Goal: Book appointment/travel/reservation

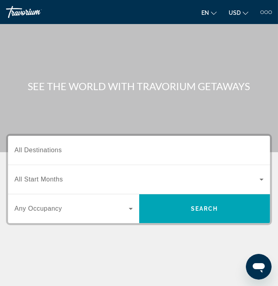
click at [263, 178] on icon "Search widget" at bounding box center [261, 180] width 10 height 10
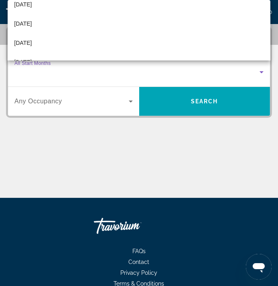
scroll to position [91, 0]
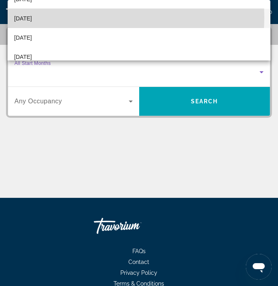
click at [87, 17] on mat-option "[DATE]" at bounding box center [139, 18] width 262 height 19
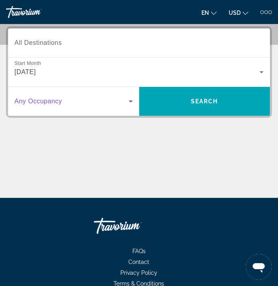
click at [130, 101] on icon "Search widget" at bounding box center [131, 102] width 4 height 2
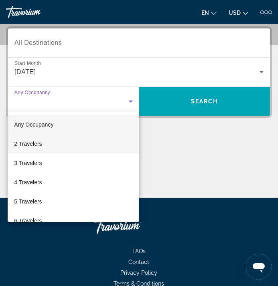
click at [33, 145] on span "2 Travelers" at bounding box center [28, 144] width 28 height 10
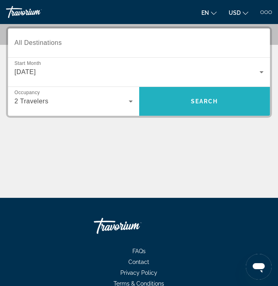
click at [241, 96] on span "Search" at bounding box center [204, 101] width 131 height 19
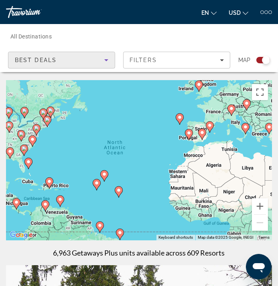
click at [106, 60] on icon "Sort by" at bounding box center [106, 60] width 4 height 2
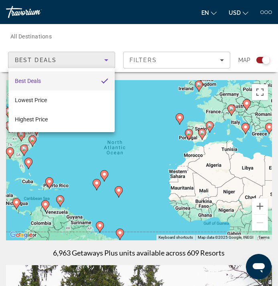
click at [222, 57] on div at bounding box center [139, 143] width 278 height 286
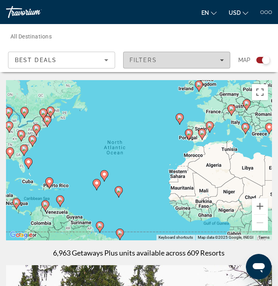
click at [220, 59] on icon "Filters" at bounding box center [222, 60] width 4 height 4
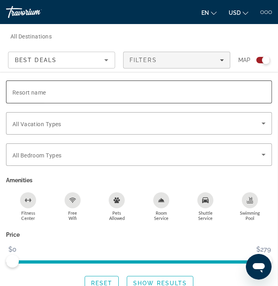
click at [51, 92] on input "Resort name" at bounding box center [138, 92] width 253 height 10
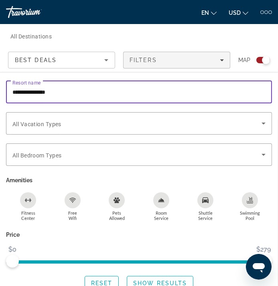
click at [38, 91] on input "**********" at bounding box center [138, 92] width 253 height 10
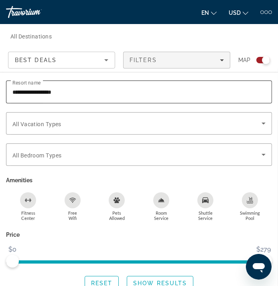
click at [70, 83] on div "**********" at bounding box center [138, 92] width 253 height 23
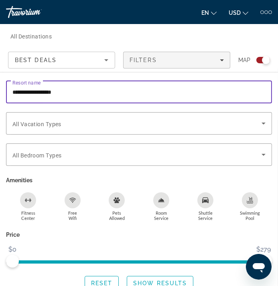
click at [58, 90] on input "**********" at bounding box center [138, 92] width 253 height 10
click at [66, 89] on input "**********" at bounding box center [138, 92] width 253 height 10
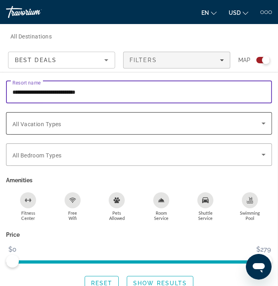
type input "**********"
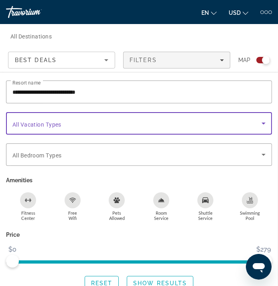
click at [263, 121] on icon "Search widget" at bounding box center [263, 124] width 10 height 10
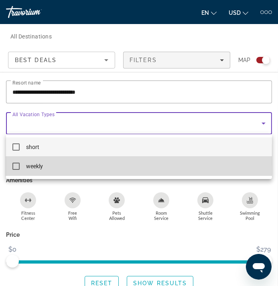
click at [16, 164] on mat-pseudo-checkbox at bounding box center [15, 166] width 7 height 7
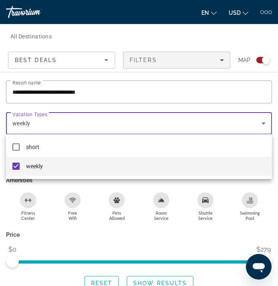
click at [231, 185] on div at bounding box center [139, 143] width 278 height 286
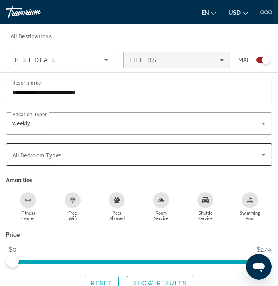
click at [264, 154] on icon "Search widget" at bounding box center [263, 155] width 10 height 10
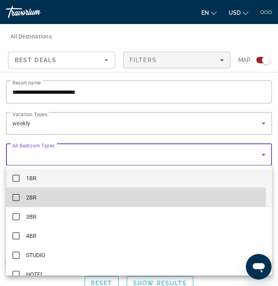
click at [14, 198] on mat-pseudo-checkbox at bounding box center [15, 197] width 7 height 7
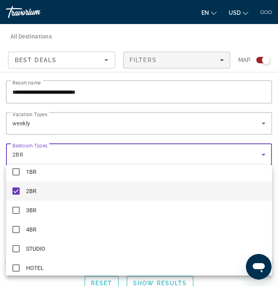
scroll to position [12, 0]
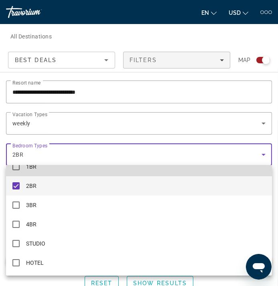
click at [235, 166] on mat-option "1BR" at bounding box center [139, 166] width 266 height 19
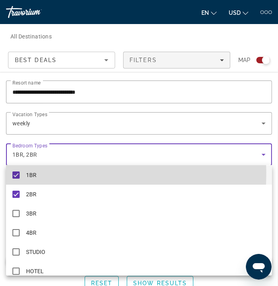
click at [16, 173] on mat-pseudo-checkbox at bounding box center [15, 174] width 7 height 7
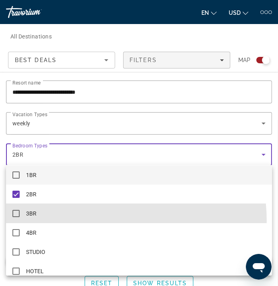
scroll to position [12, 0]
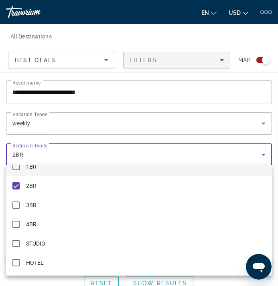
click at [135, 124] on div at bounding box center [139, 143] width 278 height 286
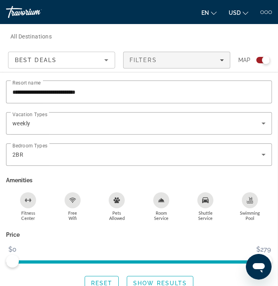
click at [88, 212] on li "Free Wifi" at bounding box center [72, 210] width 44 height 37
click at [70, 200] on icon "Free Wifi" at bounding box center [72, 200] width 6 height 6
click at [204, 204] on div "Shuttle Service" at bounding box center [205, 200] width 16 height 16
click at [248, 201] on icon "Swimming Pool" at bounding box center [249, 202] width 6 height 2
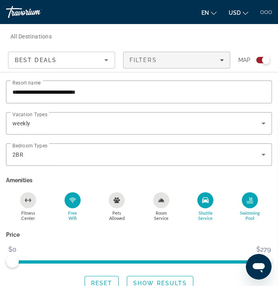
scroll to position [109, 0]
click at [175, 270] on div "**********" at bounding box center [139, 186] width 278 height 210
click at [160, 260] on span "ngx-slider" at bounding box center [86, 261] width 148 height 3
drag, startPoint x: 157, startPoint y: 264, endPoint x: 274, endPoint y: 257, distance: 116.4
click at [274, 257] on div "Price $0 $279 $0 $279" at bounding box center [139, 248] width 274 height 39
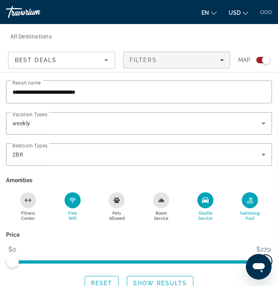
click at [269, 257] on span "ngx-slider-max" at bounding box center [265, 261] width 13 height 13
click at [268, 256] on span "ngx-slider-max" at bounding box center [265, 261] width 13 height 13
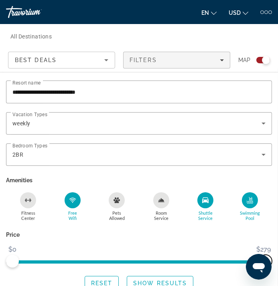
click at [268, 256] on span "ngx-slider-max" at bounding box center [265, 261] width 13 height 13
drag, startPoint x: 258, startPoint y: 266, endPoint x: 476, endPoint y: 530, distance: 342.0
click at [245, 276] on html at bounding box center [258, 267] width 26 height 26
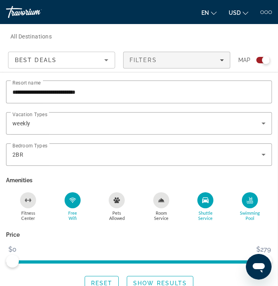
click at [257, 263] on icon "Open messaging window" at bounding box center [258, 268] width 12 height 10
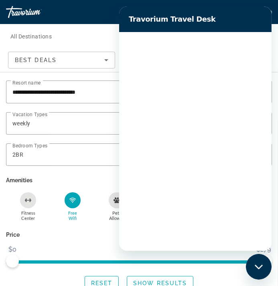
scroll to position [0, 0]
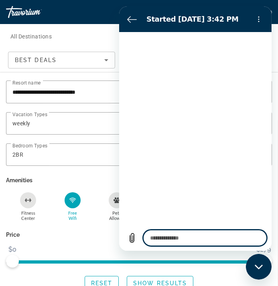
type textarea "*"
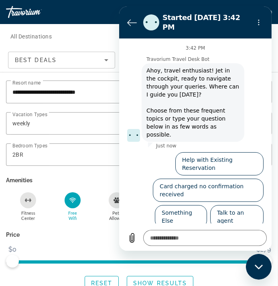
click at [50, 172] on div "Search widget" at bounding box center [139, 170] width 266 height 9
click at [131, 21] on icon "Back to the conversation list" at bounding box center [132, 23] width 10 height 10
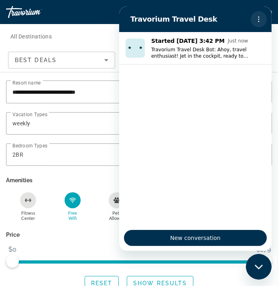
click at [259, 16] on icon "Options menu" at bounding box center [258, 19] width 6 height 6
click at [81, 181] on p "Amenities" at bounding box center [139, 180] width 266 height 11
click at [262, 262] on div "Close messaging window" at bounding box center [258, 266] width 24 height 24
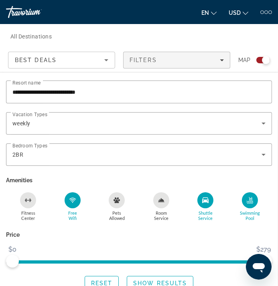
scroll to position [170, 0]
click at [245, 254] on button "Open messaging window" at bounding box center [258, 267] width 26 height 26
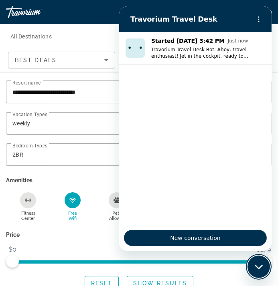
click at [258, 268] on icon "Close messaging window" at bounding box center [258, 266] width 8 height 5
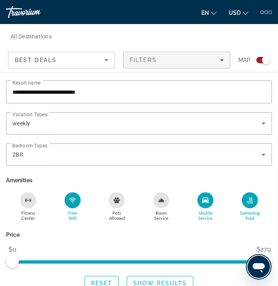
click at [239, 10] on span "USD" at bounding box center [234, 13] width 12 height 6
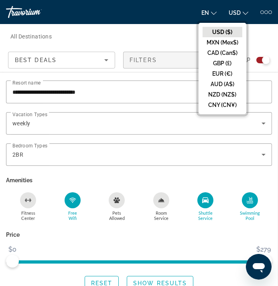
click at [231, 30] on button "USD ($)" at bounding box center [222, 32] width 40 height 10
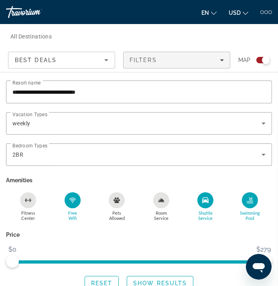
click at [267, 9] on div "en English Español Français Italiano Português русский USD USD ($) MXN (Mex$) C…" at bounding box center [207, 12] width 129 height 13
click at [268, 248] on span "$279" at bounding box center [263, 250] width 17 height 12
click at [216, 272] on div "**********" at bounding box center [139, 186] width 278 height 210
click at [211, 261] on span "ngx-slider" at bounding box center [111, 261] width 198 height 3
click at [212, 263] on span "ngx-slider-max" at bounding box center [210, 261] width 13 height 13
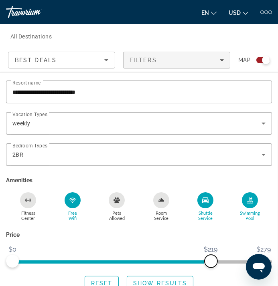
click at [212, 263] on span "ngx-slider-max" at bounding box center [210, 261] width 13 height 13
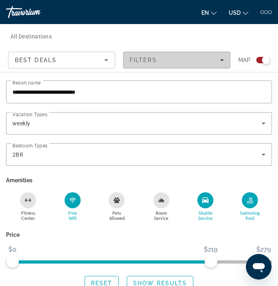
click at [223, 59] on icon "Filters" at bounding box center [222, 60] width 4 height 4
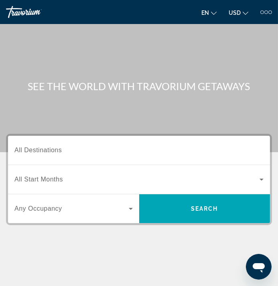
click at [78, 141] on div "Search widget" at bounding box center [138, 150] width 249 height 23
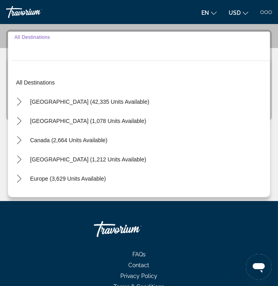
scroll to position [107, 0]
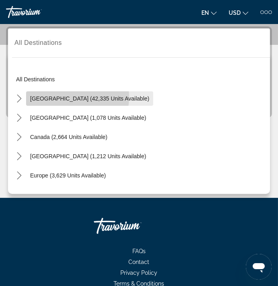
click at [71, 97] on span "United States (42,335 units available)" at bounding box center [89, 98] width 119 height 6
type input "**********"
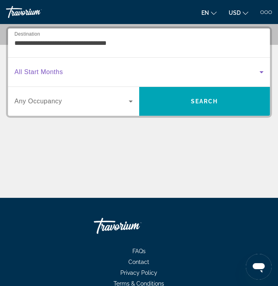
click at [264, 70] on icon "Search widget" at bounding box center [261, 72] width 10 height 10
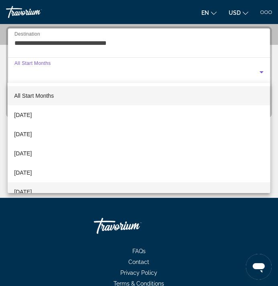
click at [32, 189] on span "[DATE]" at bounding box center [23, 192] width 18 height 10
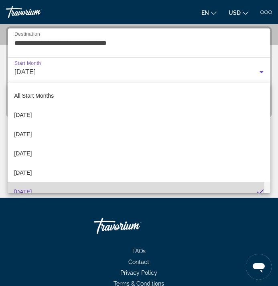
scroll to position [0, 0]
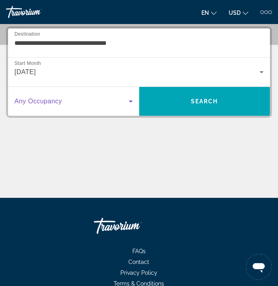
click at [129, 101] on icon "Search widget" at bounding box center [131, 102] width 10 height 10
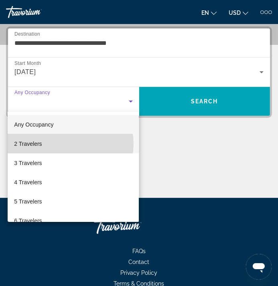
click at [65, 144] on mat-option "2 Travelers" at bounding box center [73, 143] width 131 height 19
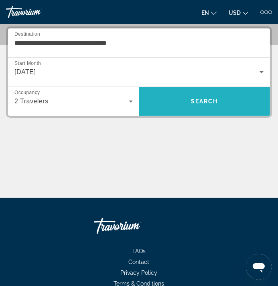
click at [172, 100] on span "Search" at bounding box center [204, 101] width 131 height 19
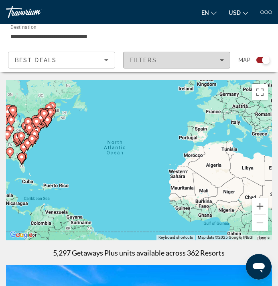
click at [221, 59] on icon "Filters" at bounding box center [222, 60] width 4 height 4
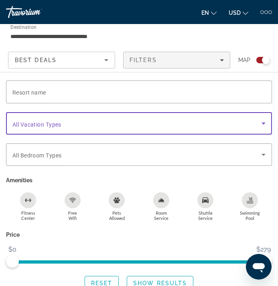
click at [263, 120] on icon "Search widget" at bounding box center [263, 124] width 10 height 10
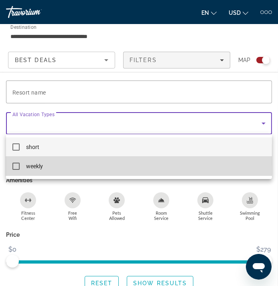
click at [16, 163] on mat-pseudo-checkbox at bounding box center [15, 166] width 7 height 7
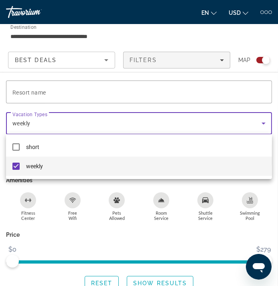
click at [30, 89] on div at bounding box center [139, 143] width 278 height 286
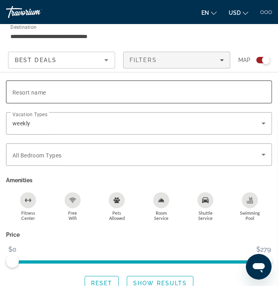
click at [30, 89] on span "Resort name" at bounding box center [29, 92] width 34 height 6
click at [30, 89] on input "Resort name" at bounding box center [138, 92] width 253 height 10
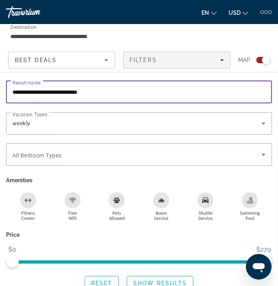
click at [71, 202] on icon "Free Wifi" at bounding box center [72, 200] width 6 height 6
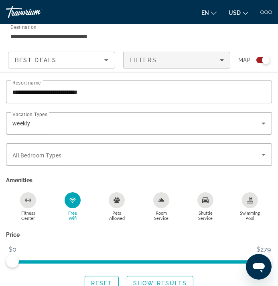
click at [205, 198] on icon "Shuttle Service" at bounding box center [205, 201] width 6 height 6
click at [255, 205] on div "Swimming Pool" at bounding box center [250, 200] width 16 height 16
click at [271, 250] on span "$279" at bounding box center [263, 250] width 17 height 12
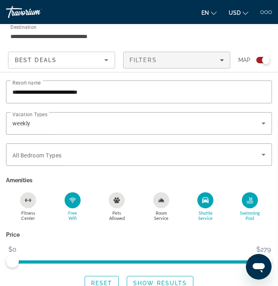
scroll to position [1373, 0]
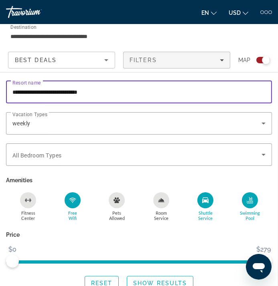
drag, startPoint x: 105, startPoint y: 91, endPoint x: 130, endPoint y: 9, distance: 85.5
click at [111, 92] on input "**********" at bounding box center [138, 92] width 253 height 10
type input "*"
click at [128, 243] on div "Price $0 $279 $0 $279" at bounding box center [139, 248] width 274 height 39
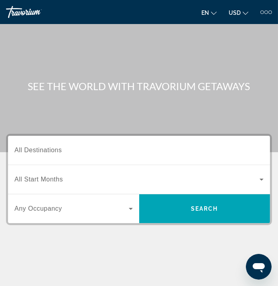
click at [36, 147] on span "All Destinations" at bounding box center [37, 150] width 47 height 7
click at [36, 146] on input "Destination All Destinations" at bounding box center [138, 151] width 249 height 10
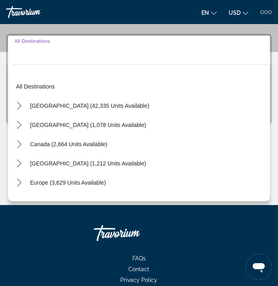
scroll to position [107, 0]
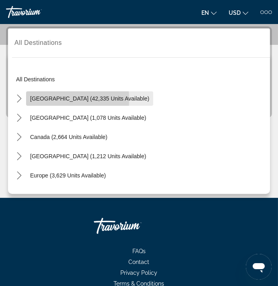
click at [44, 99] on span "United States (42,335 units available)" at bounding box center [89, 98] width 119 height 6
type input "**********"
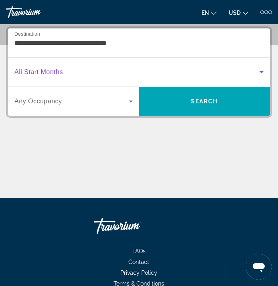
click at [264, 69] on icon "Search widget" at bounding box center [261, 72] width 10 height 10
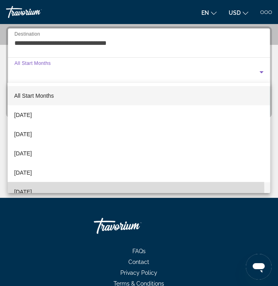
click at [32, 190] on span "[DATE]" at bounding box center [23, 192] width 18 height 10
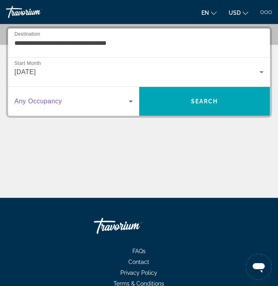
click at [129, 101] on icon "Search widget" at bounding box center [131, 102] width 4 height 2
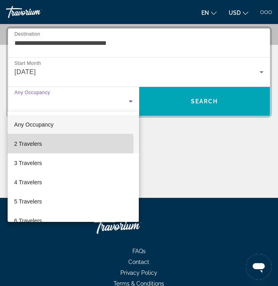
click at [41, 144] on span "2 Travelers" at bounding box center [28, 144] width 28 height 10
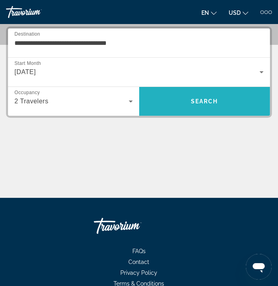
click at [218, 99] on span "Search" at bounding box center [204, 101] width 27 height 6
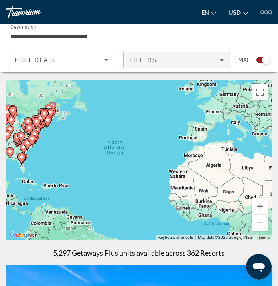
click at [221, 59] on icon "Filters" at bounding box center [222, 60] width 4 height 4
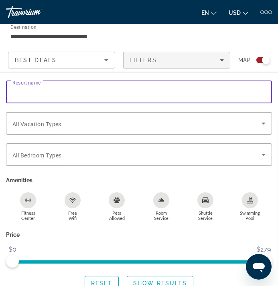
click at [14, 87] on input "Resort name" at bounding box center [138, 92] width 253 height 10
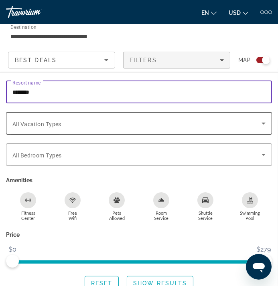
type input "********"
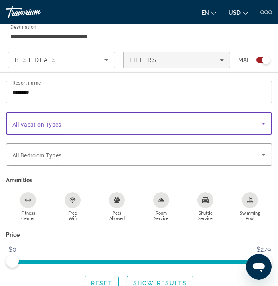
click at [266, 122] on icon "Search widget" at bounding box center [263, 124] width 10 height 10
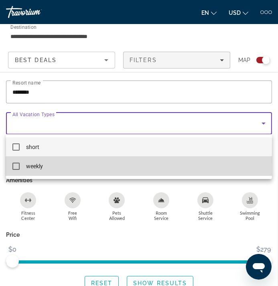
click at [14, 165] on mat-pseudo-checkbox at bounding box center [15, 166] width 7 height 7
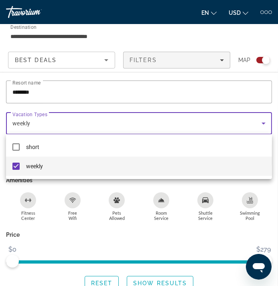
click at [10, 194] on div at bounding box center [139, 143] width 278 height 286
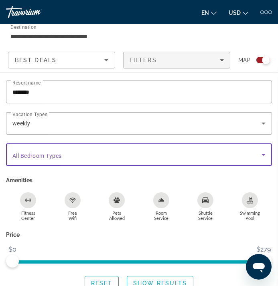
click at [262, 154] on icon "Search widget" at bounding box center [263, 155] width 4 height 2
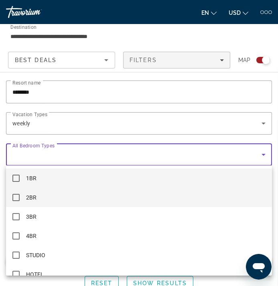
click at [17, 196] on mat-pseudo-checkbox at bounding box center [15, 197] width 7 height 7
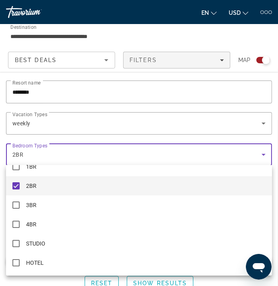
scroll to position [484, 0]
drag, startPoint x: 269, startPoint y: 245, endPoint x: 12, endPoint y: 19, distance: 342.1
